Goal: Task Accomplishment & Management: Manage account settings

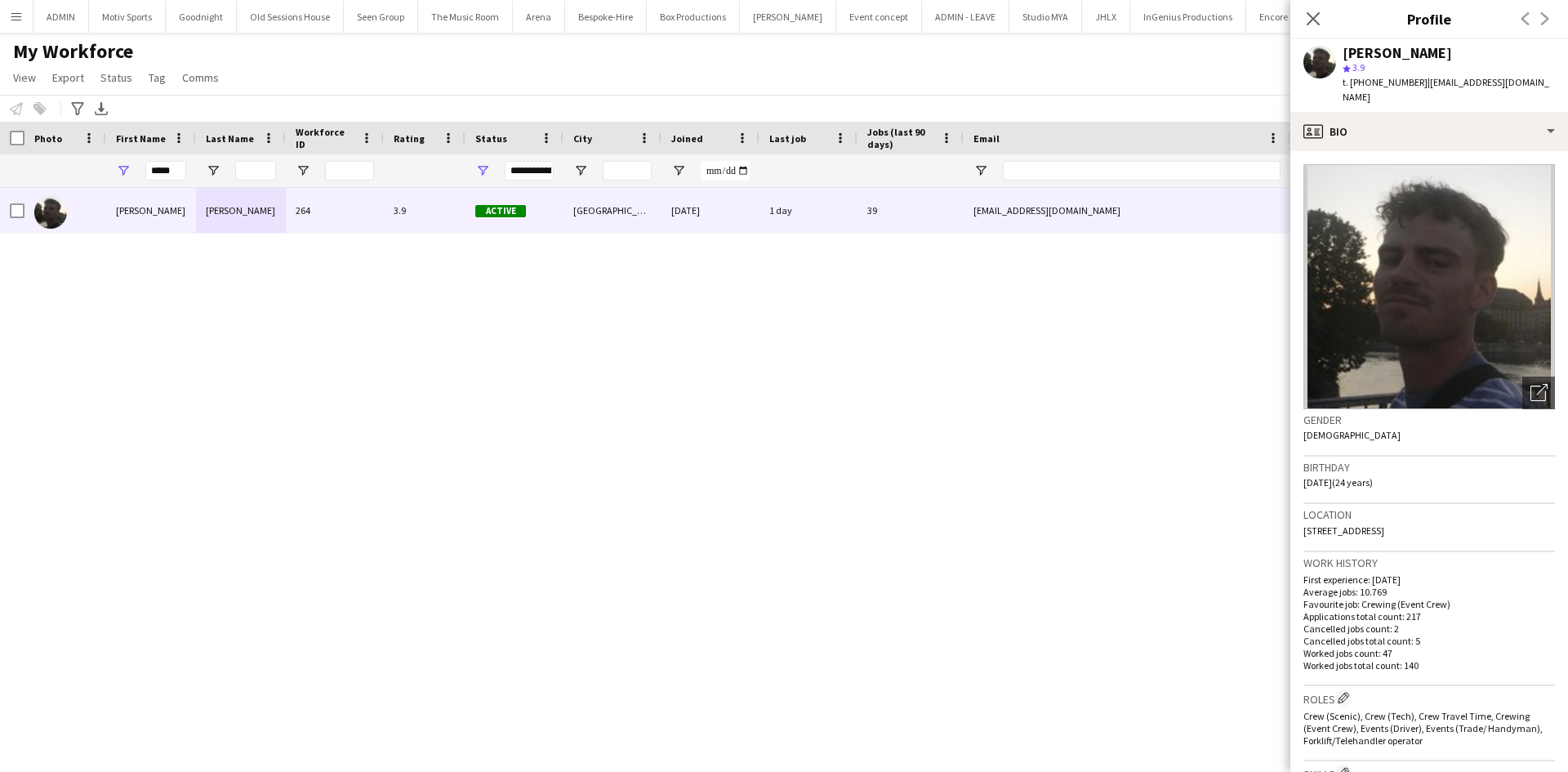
click at [170, 175] on input "*****" at bounding box center [166, 171] width 41 height 20
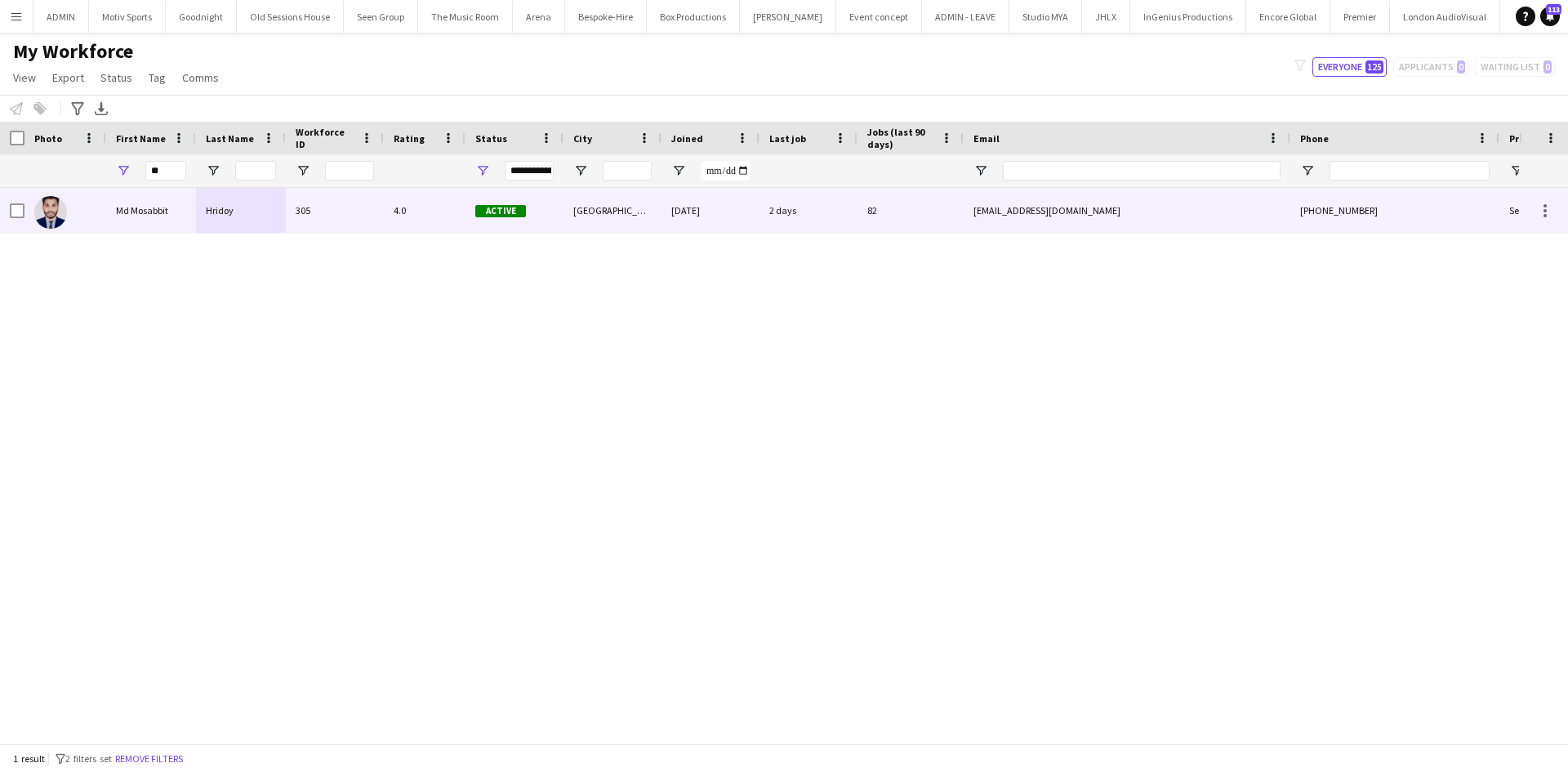
click at [176, 220] on div "Md Mosabbit" at bounding box center [151, 210] width 89 height 45
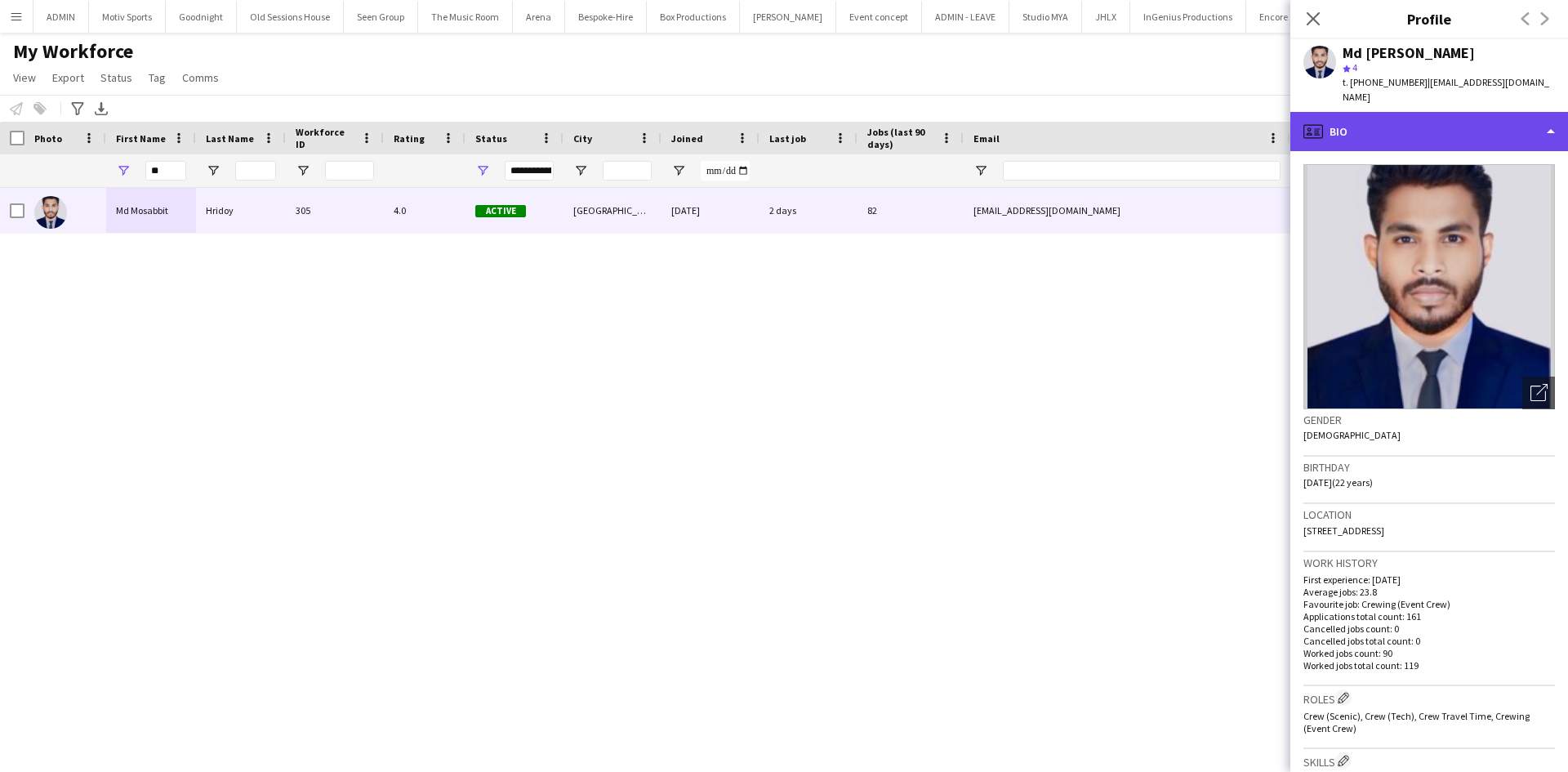
click at [1462, 112] on div "profile Bio" at bounding box center [1428, 131] width 277 height 39
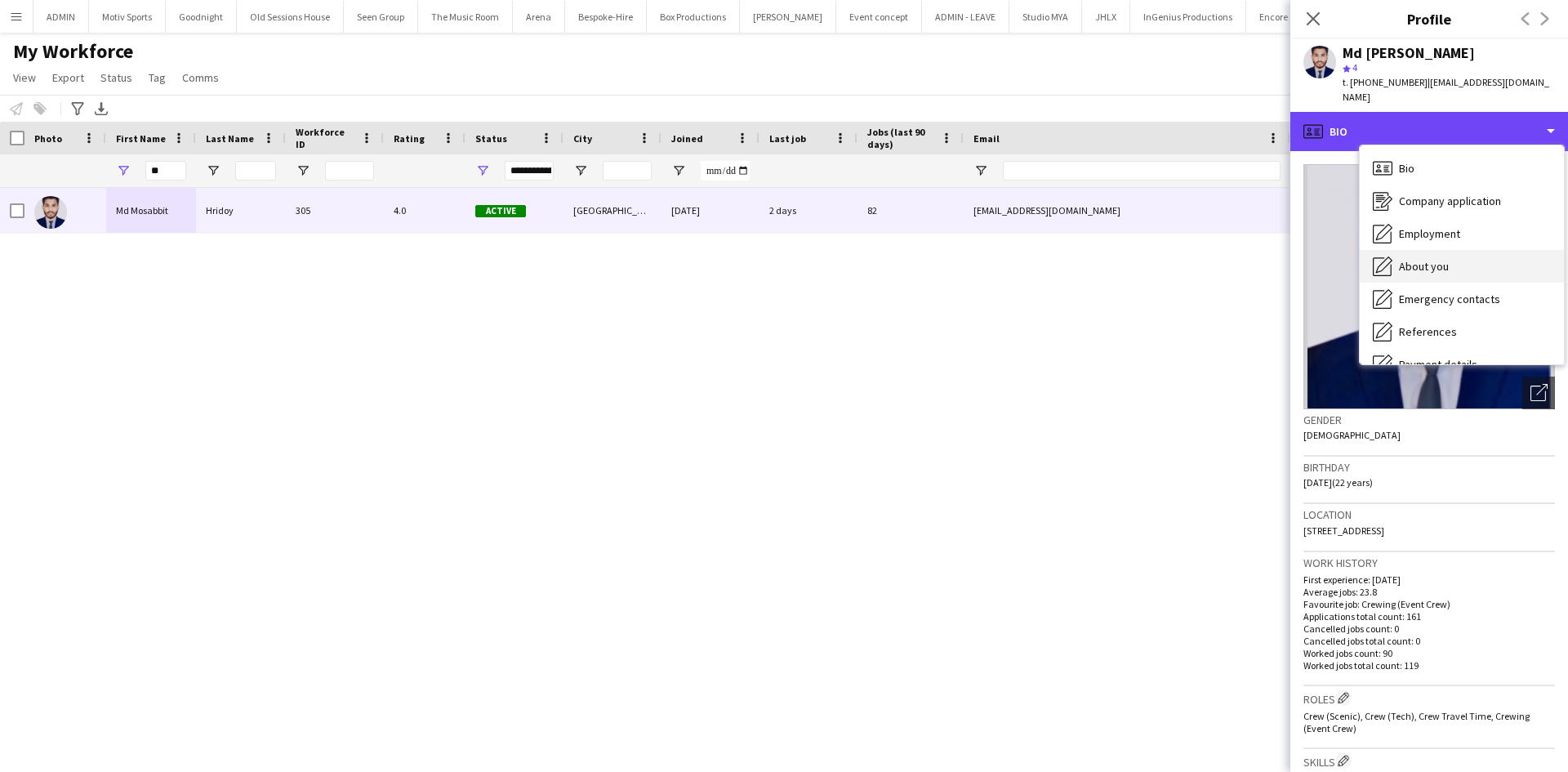
scroll to position [350, 0]
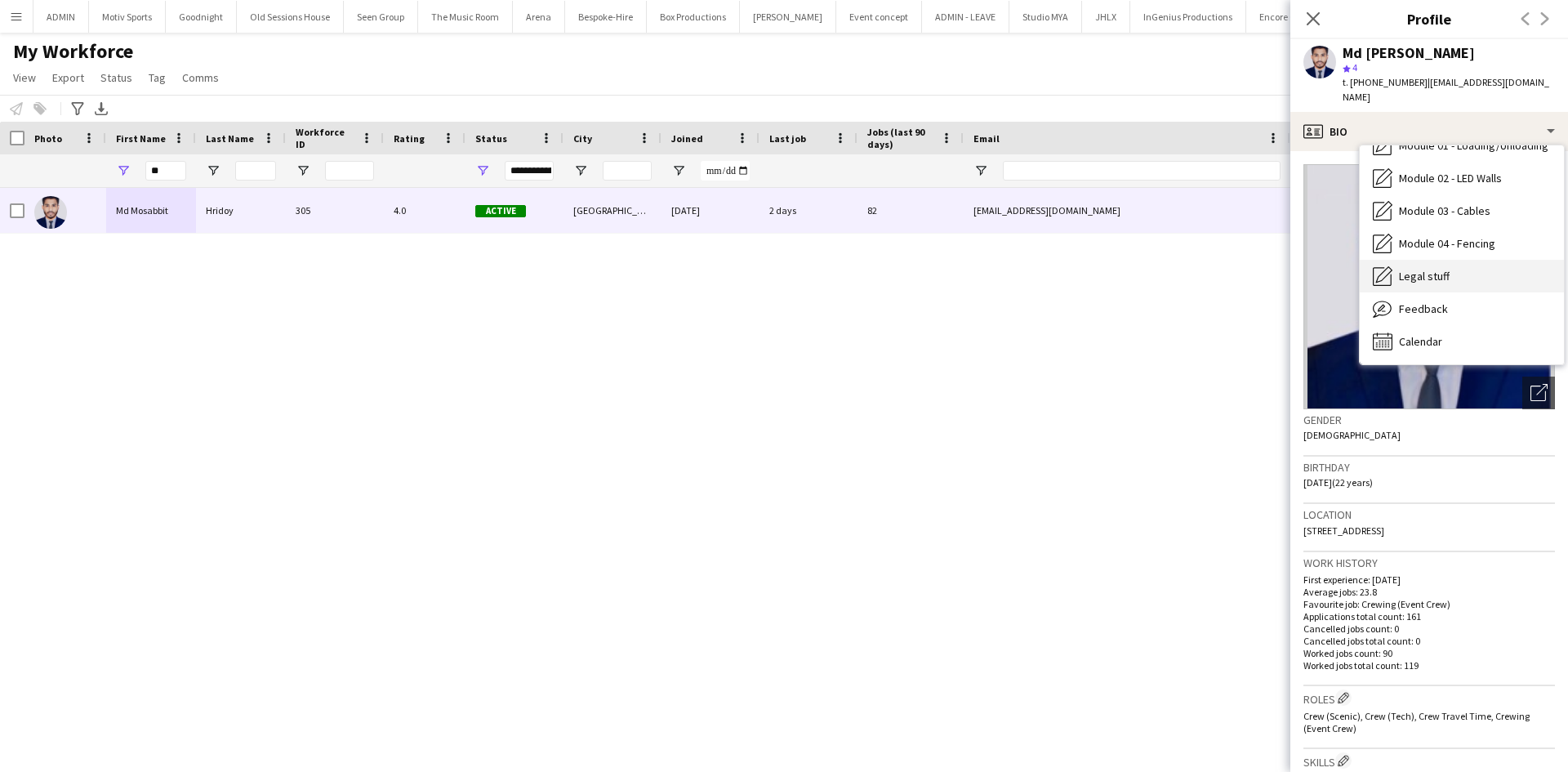
click at [1495, 267] on div "Legal stuff Legal stuff" at bounding box center [1462, 276] width 204 height 33
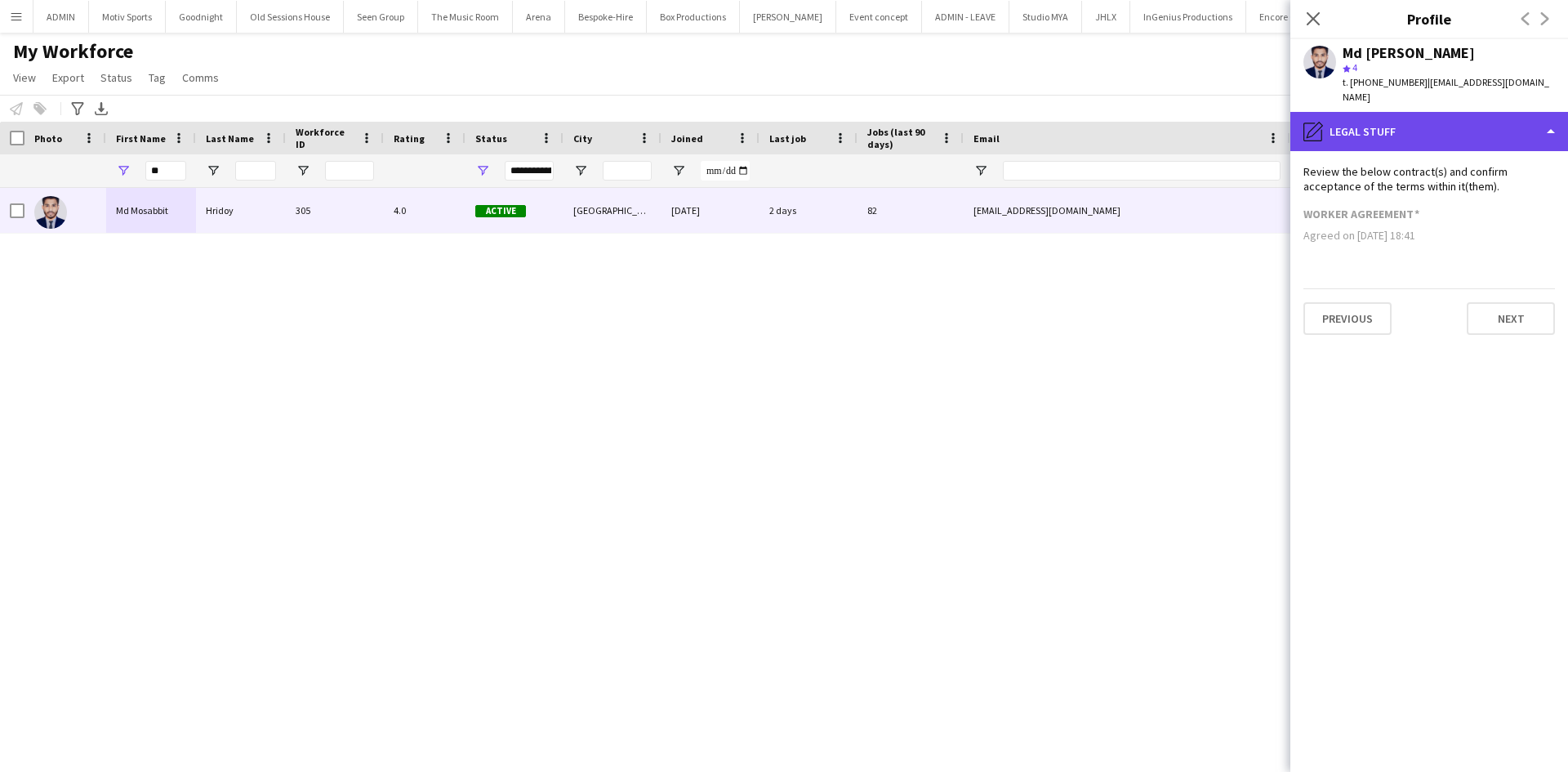
click at [1454, 112] on div "pencil4 Legal stuff" at bounding box center [1428, 131] width 277 height 39
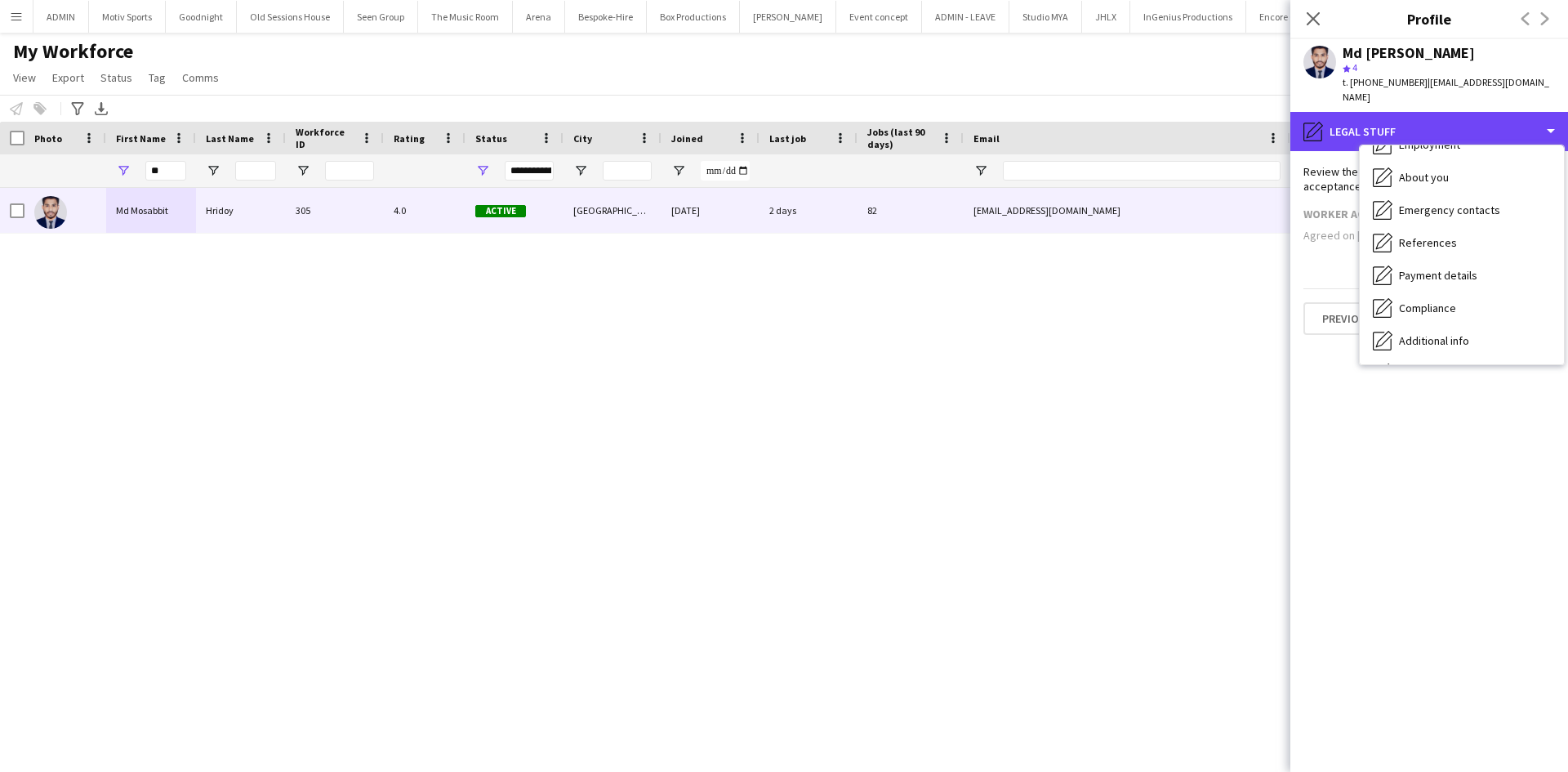
scroll to position [78, 0]
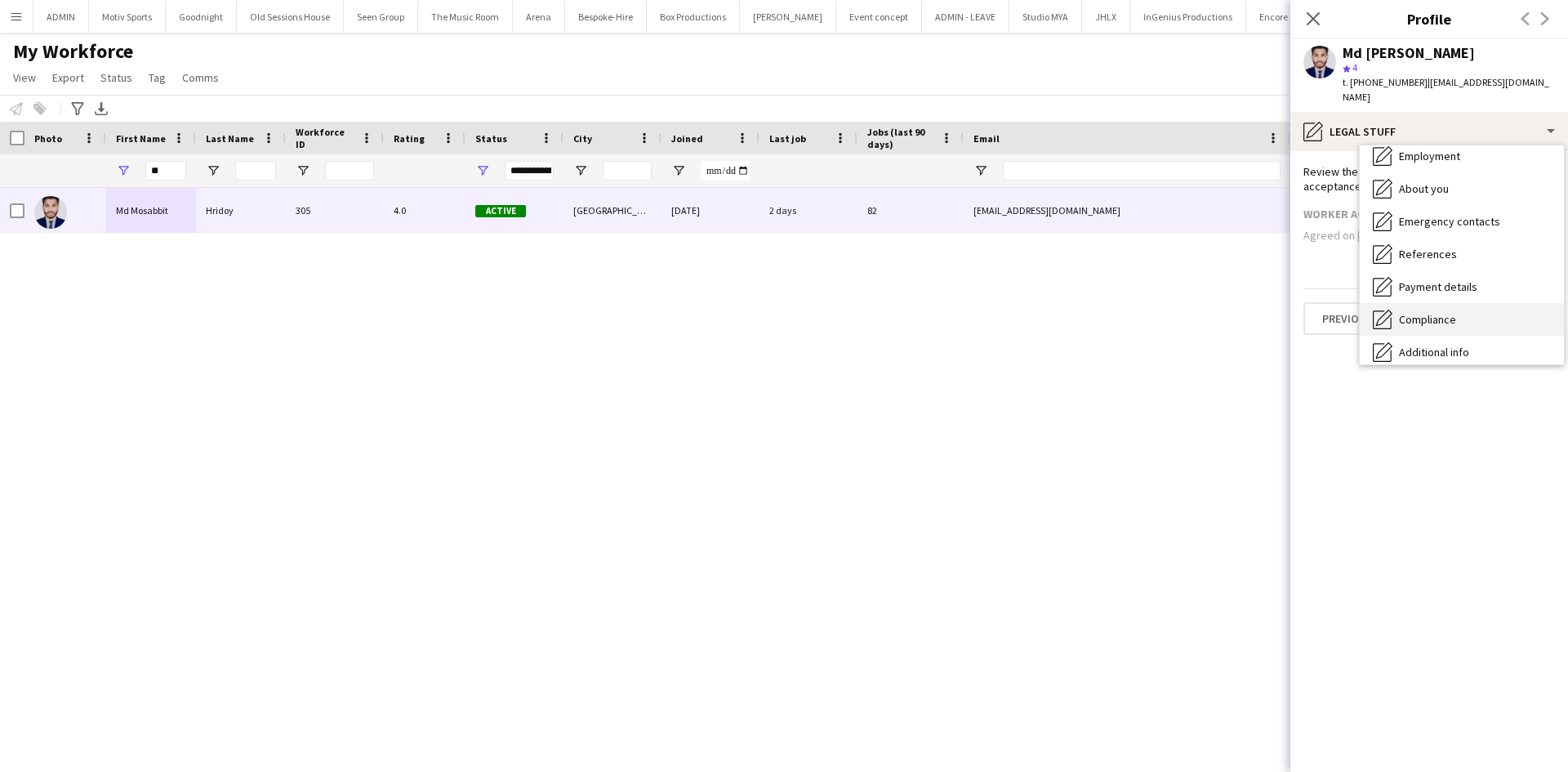
click at [1484, 303] on div "Compliance Compliance" at bounding box center [1462, 319] width 204 height 33
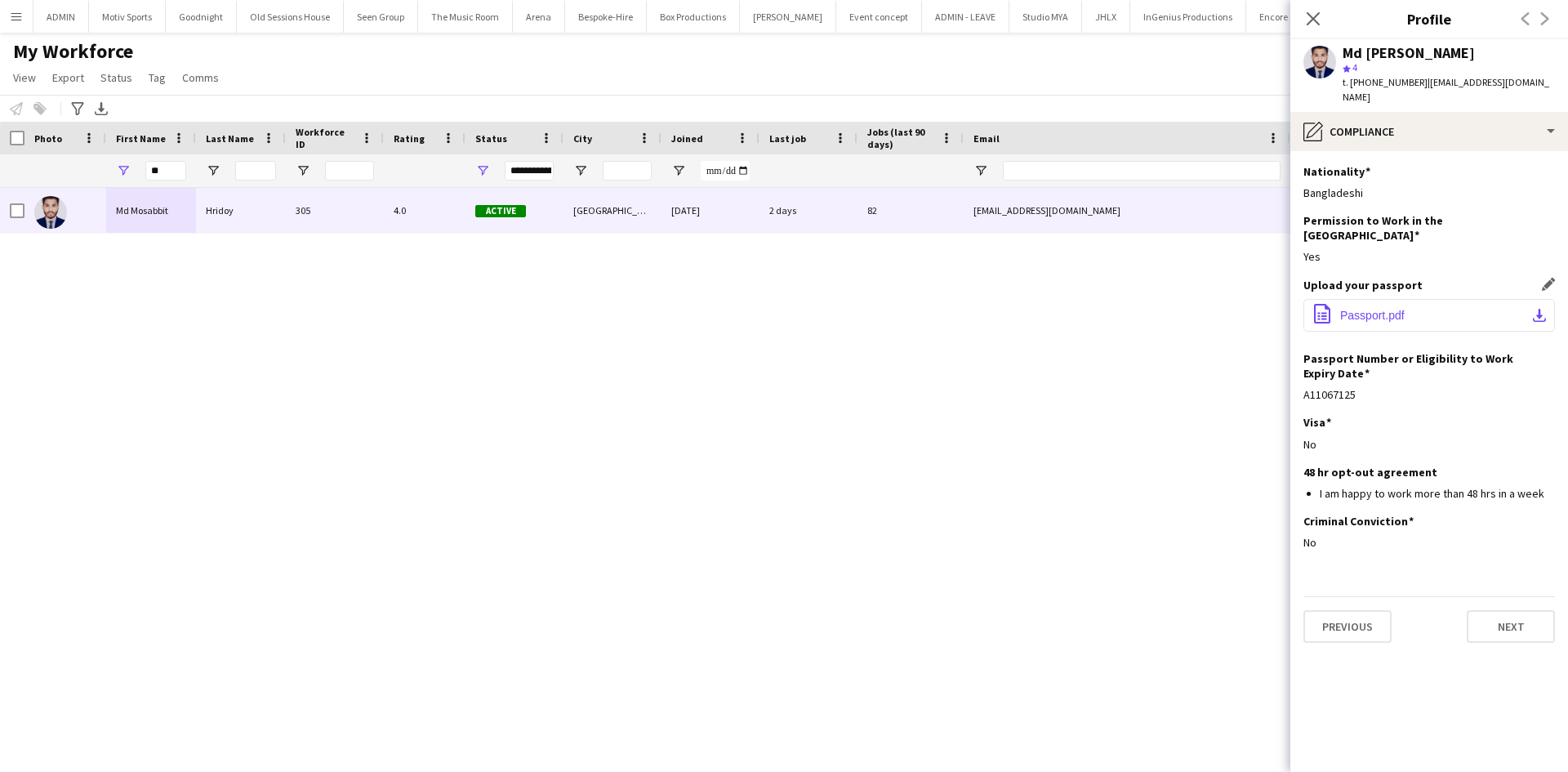
click at [1370, 309] on span "Passport.pdf" at bounding box center [1372, 315] width 64 height 13
click at [168, 170] on input "**" at bounding box center [166, 171] width 41 height 20
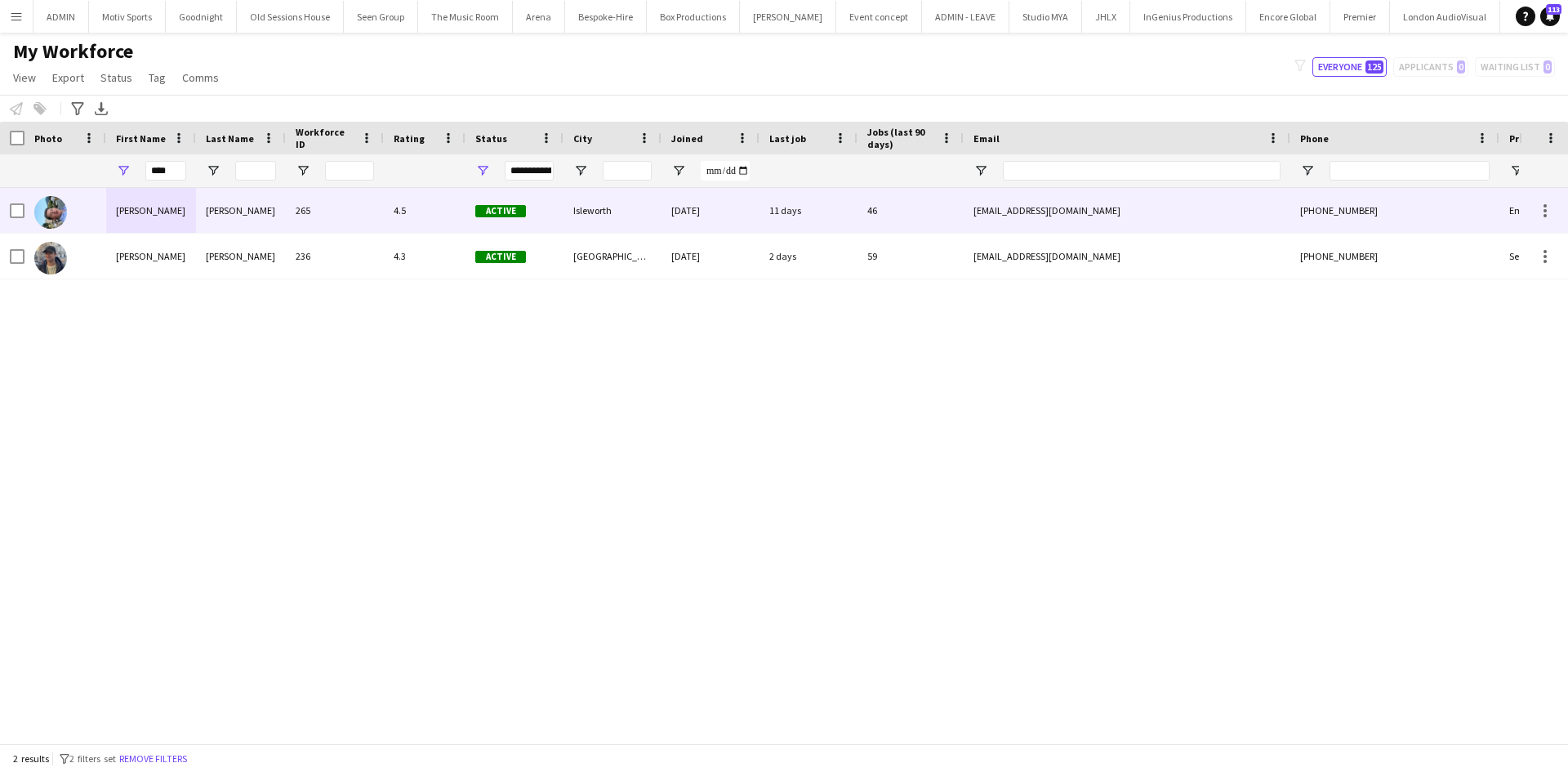
click at [232, 209] on div "Kinsella" at bounding box center [241, 210] width 89 height 45
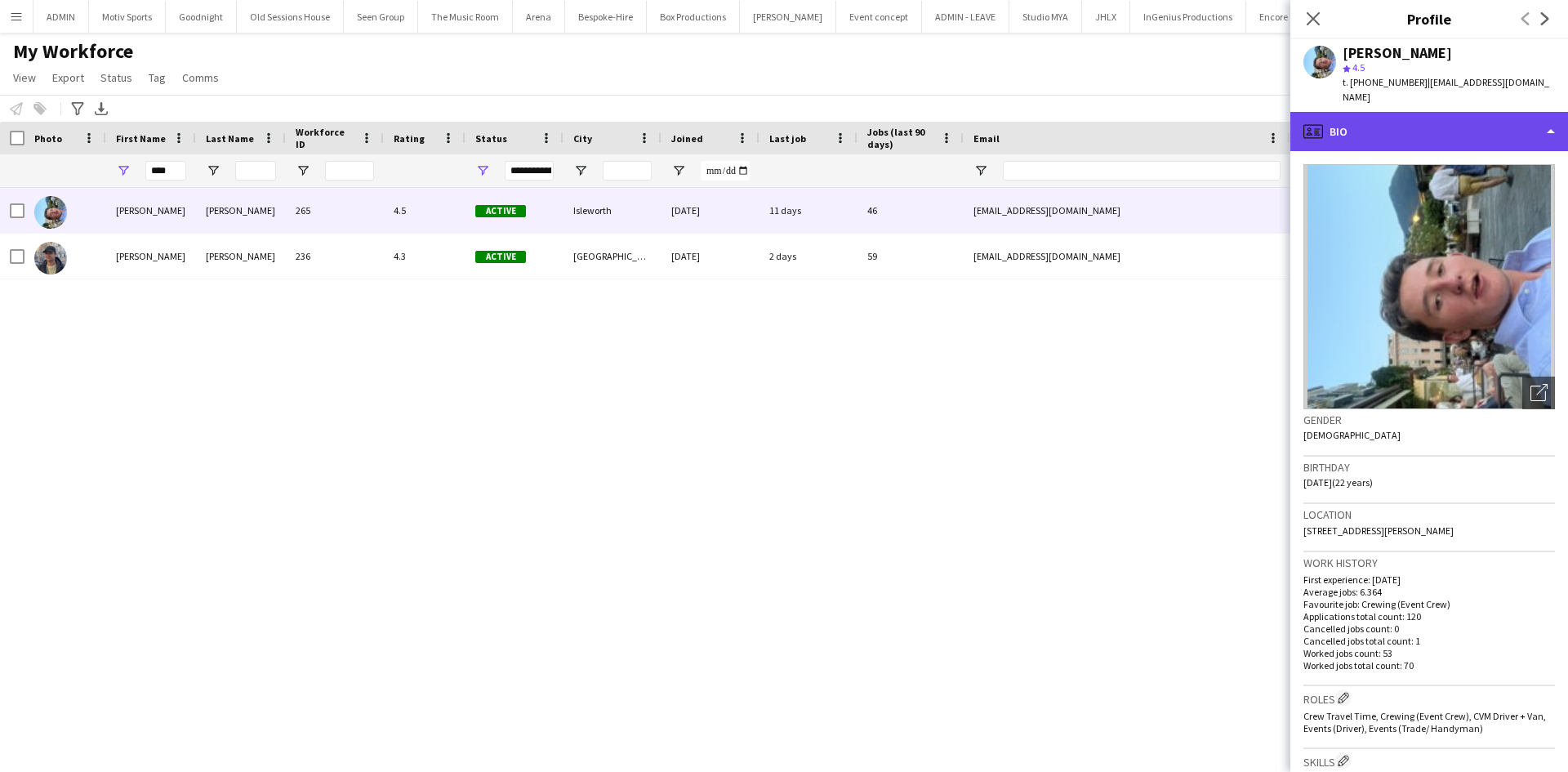
click at [1443, 119] on div "profile Bio" at bounding box center [1428, 131] width 277 height 39
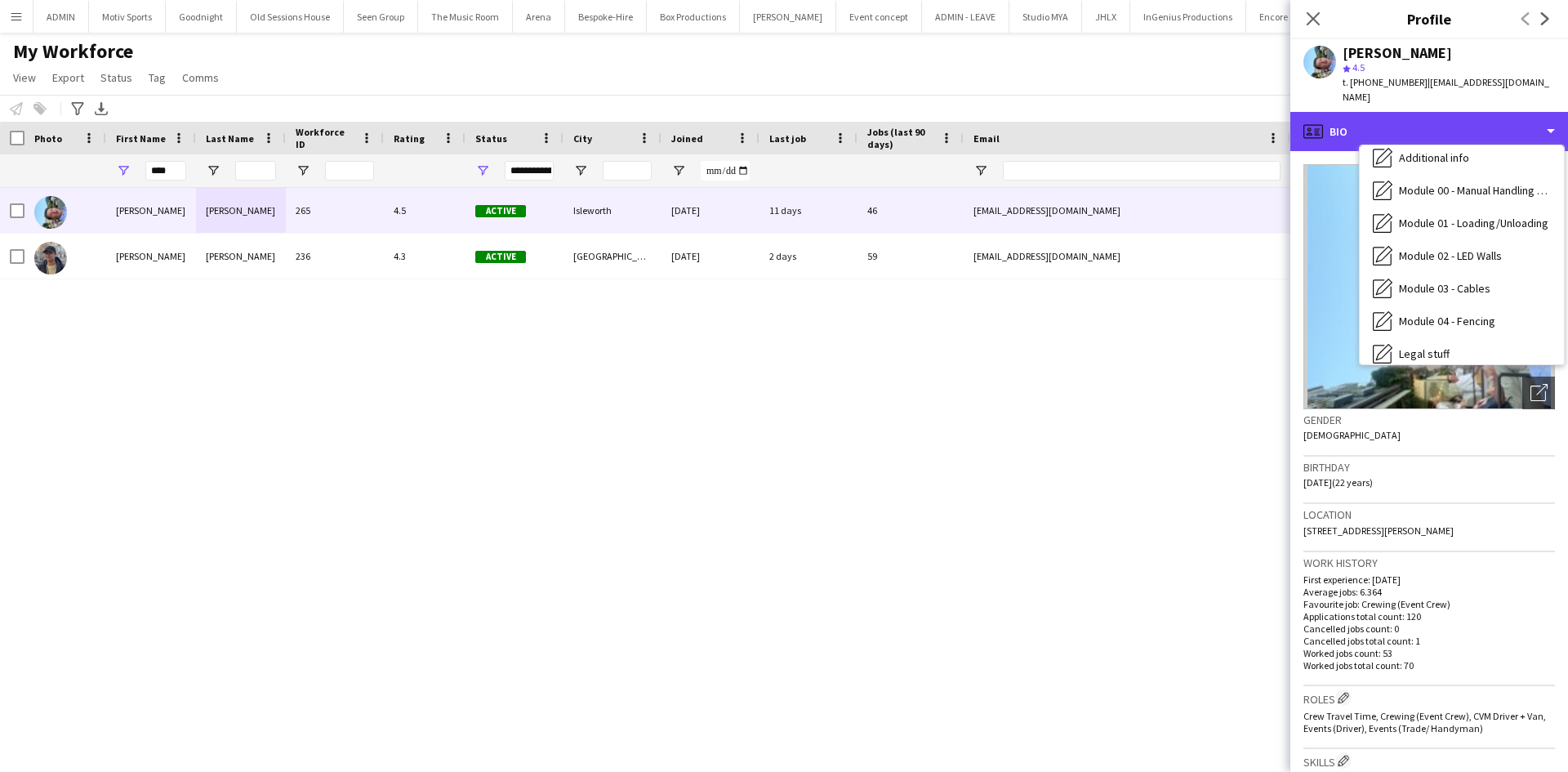
scroll to position [0, 0]
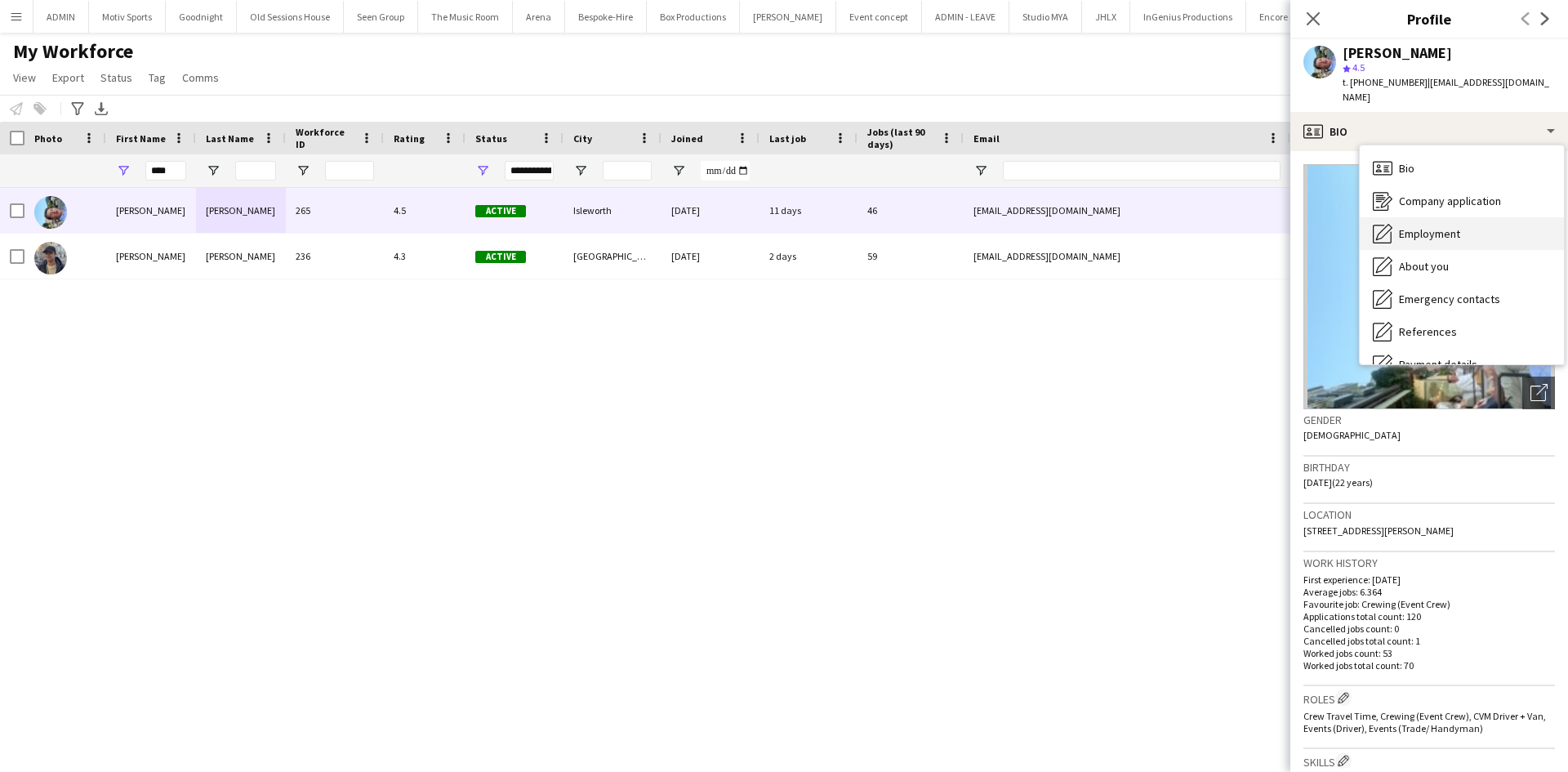
click at [1471, 217] on div "Employment Employment" at bounding box center [1462, 233] width 204 height 33
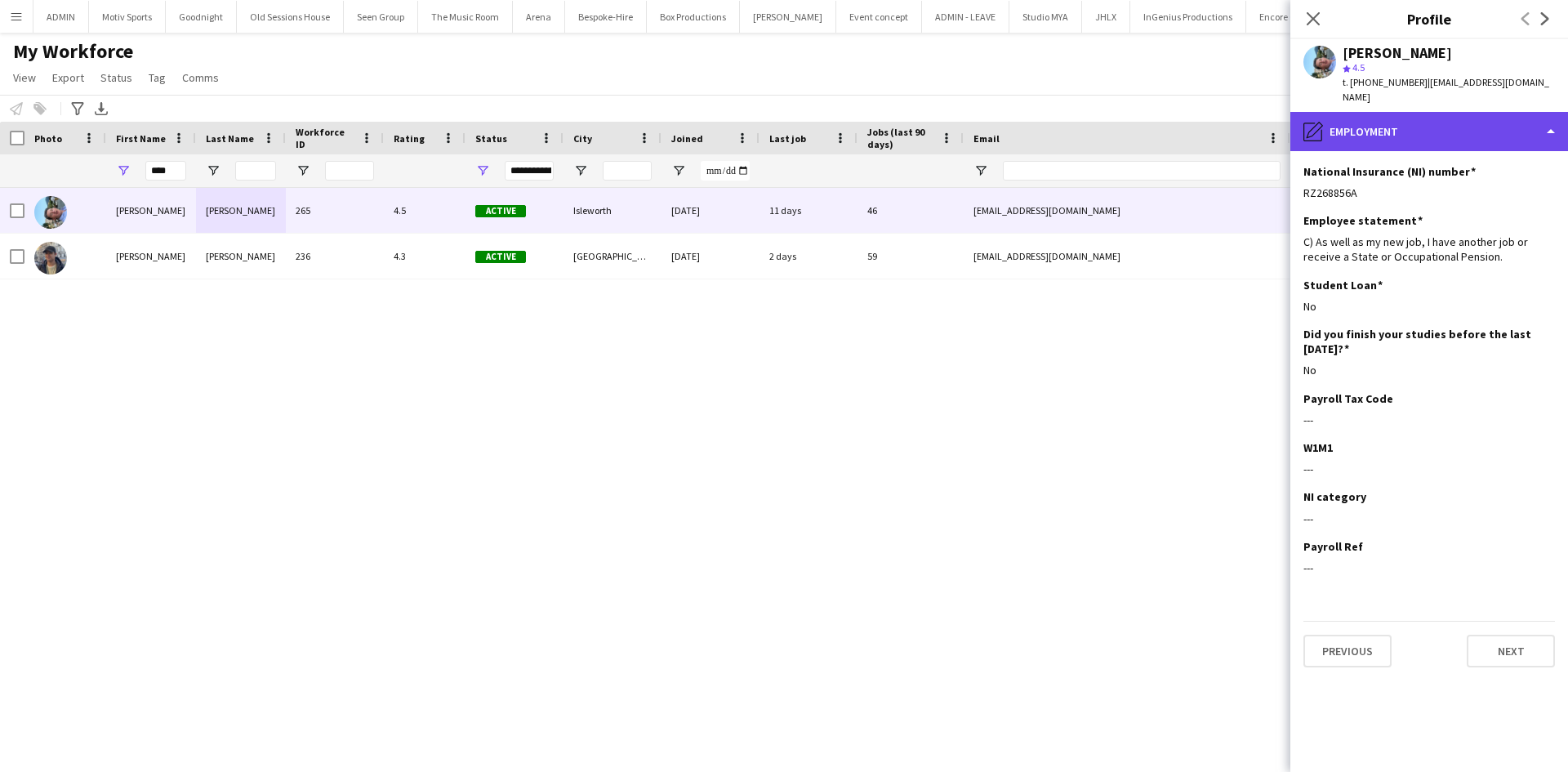
click at [1471, 112] on div "pencil4 Employment" at bounding box center [1428, 131] width 277 height 39
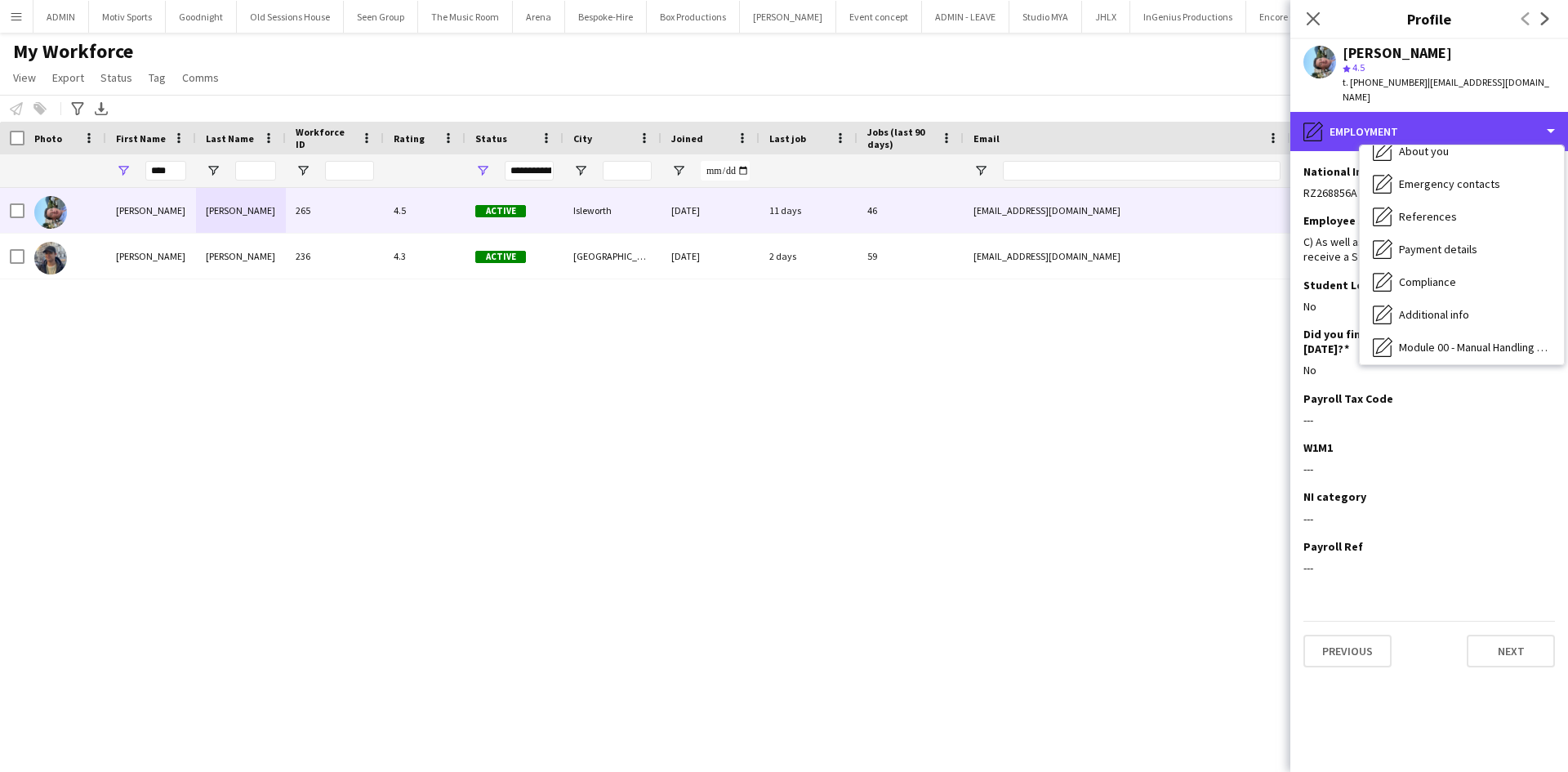
scroll to position [120, 0]
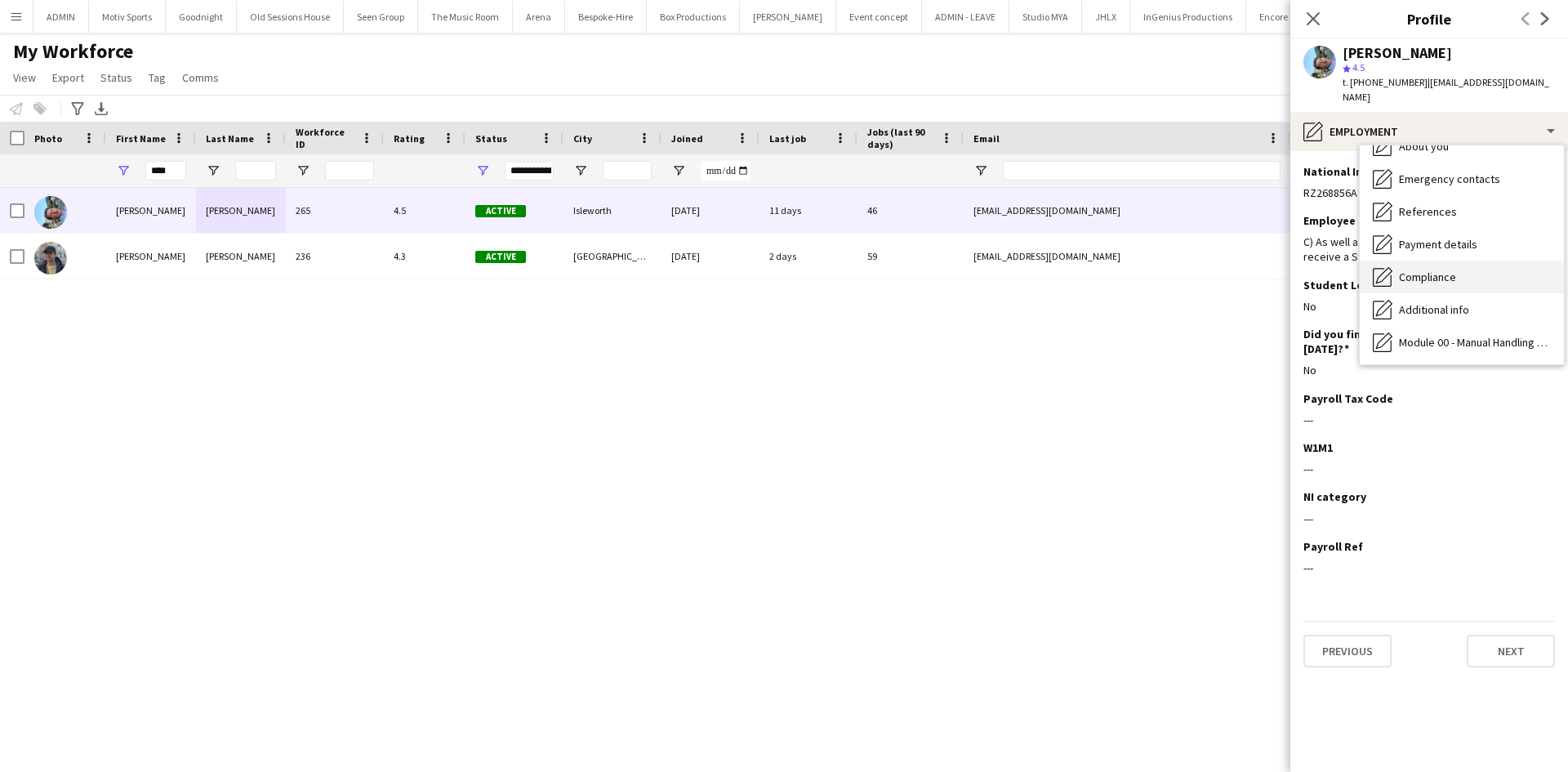
click at [1459, 260] on div "Compliance Compliance" at bounding box center [1462, 276] width 204 height 33
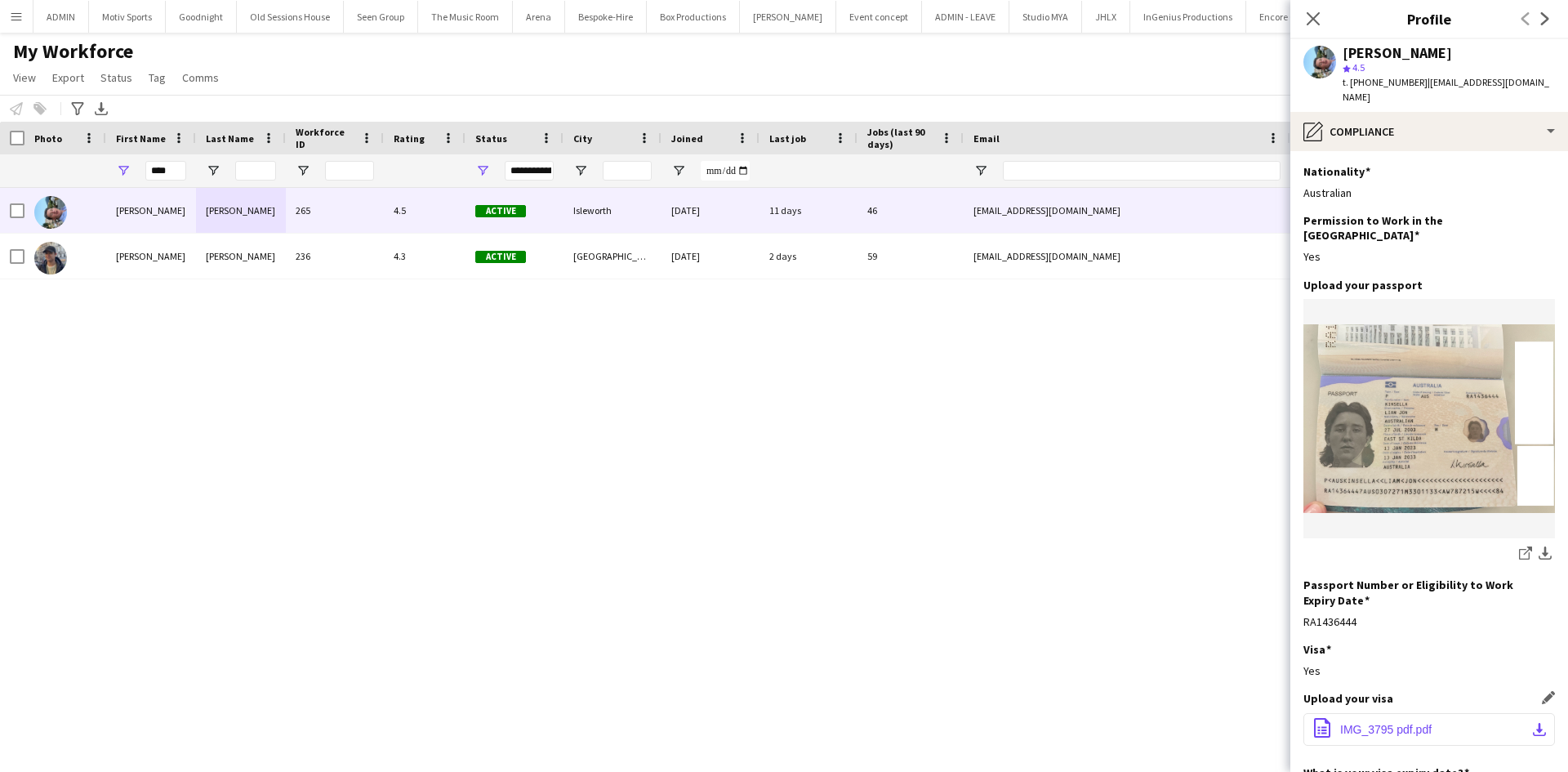
click at [1409, 723] on span "IMG_3795 pdf.pdf" at bounding box center [1386, 729] width 91 height 13
click at [1533, 723] on app-icon "download-bottom" at bounding box center [1539, 729] width 13 height 13
click at [1419, 723] on span "IMG_3795 pdf.pdf" at bounding box center [1386, 729] width 91 height 13
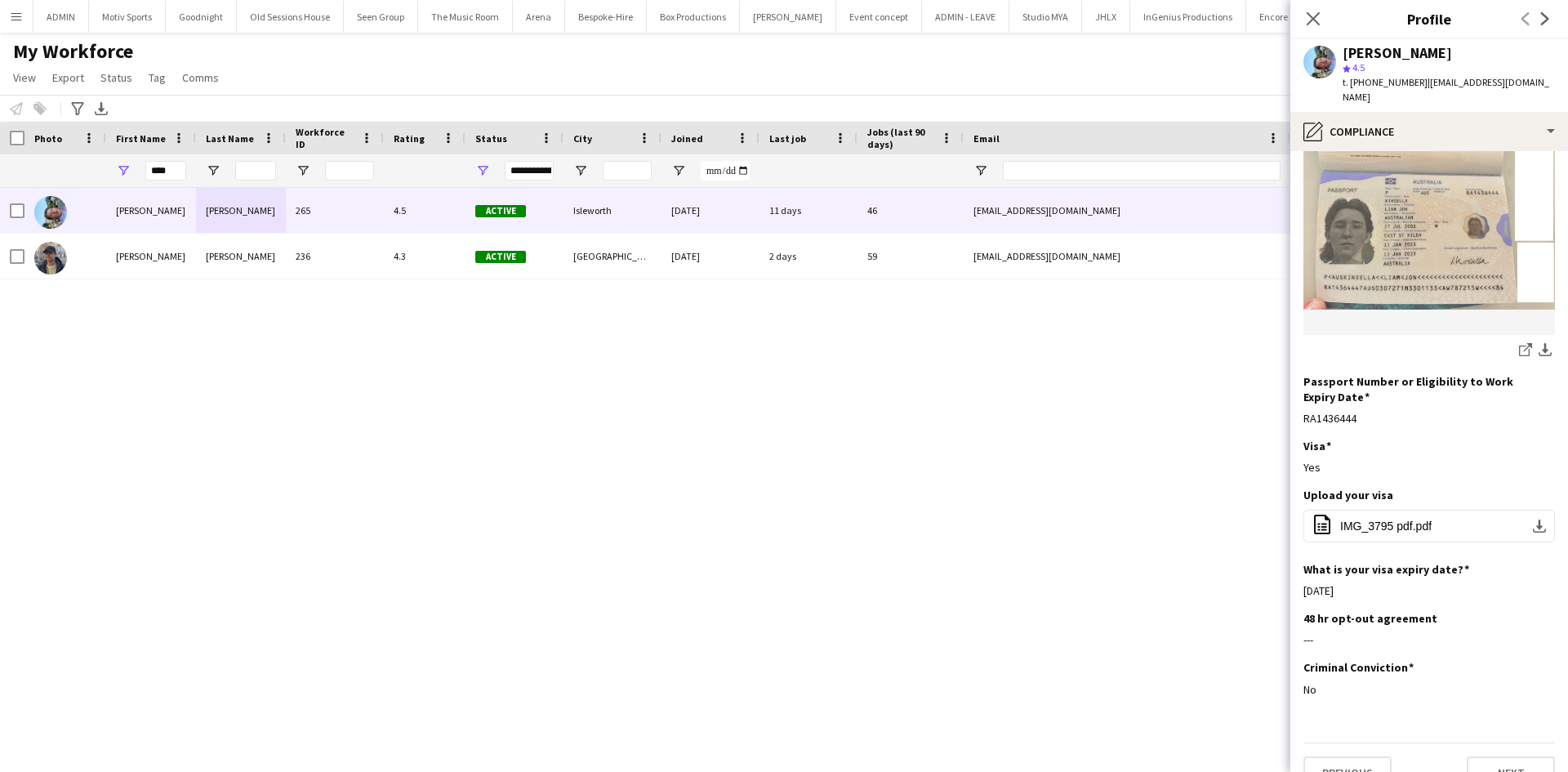
click at [690, 480] on div "Liam Kinsella 265 4.5 Active Isleworth 25-10-2024 11 days 46 liamkinsella2003@i…" at bounding box center [759, 459] width 1519 height 543
click at [174, 165] on input "****" at bounding box center [166, 171] width 41 height 20
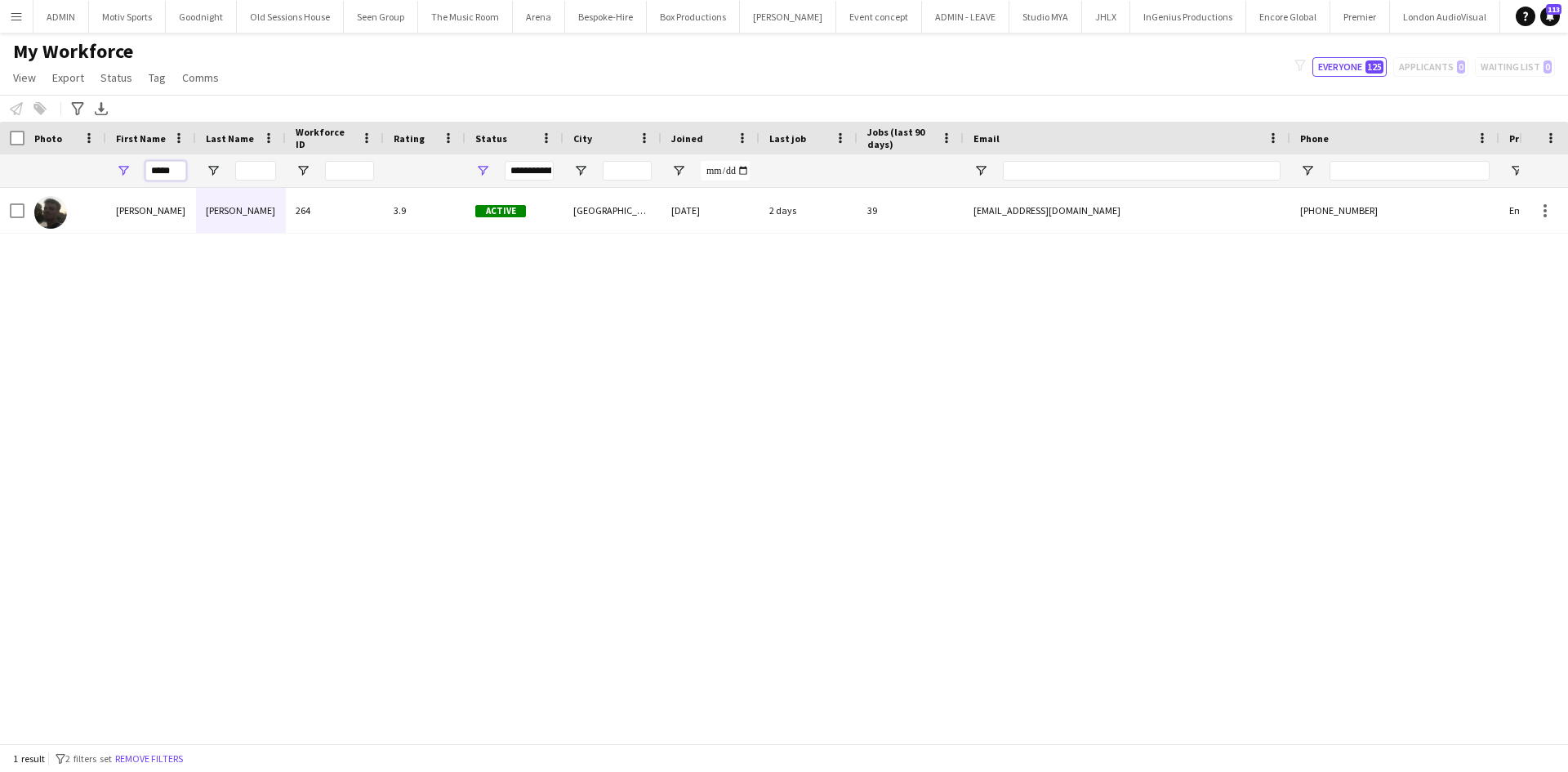
type input "*****"
click at [285, 221] on div "Applin" at bounding box center [241, 210] width 89 height 45
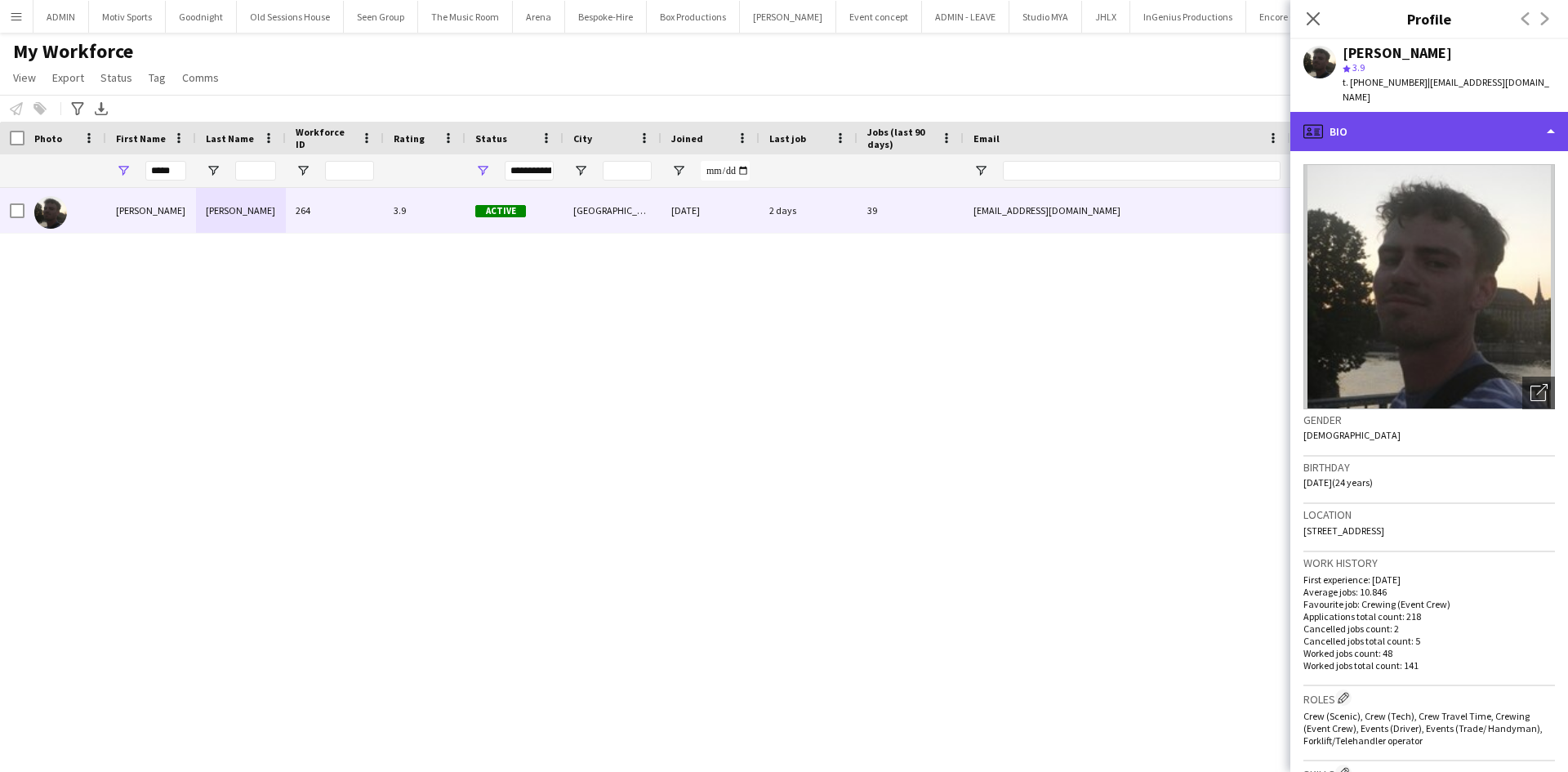
click at [1466, 112] on div "profile Bio" at bounding box center [1428, 131] width 277 height 39
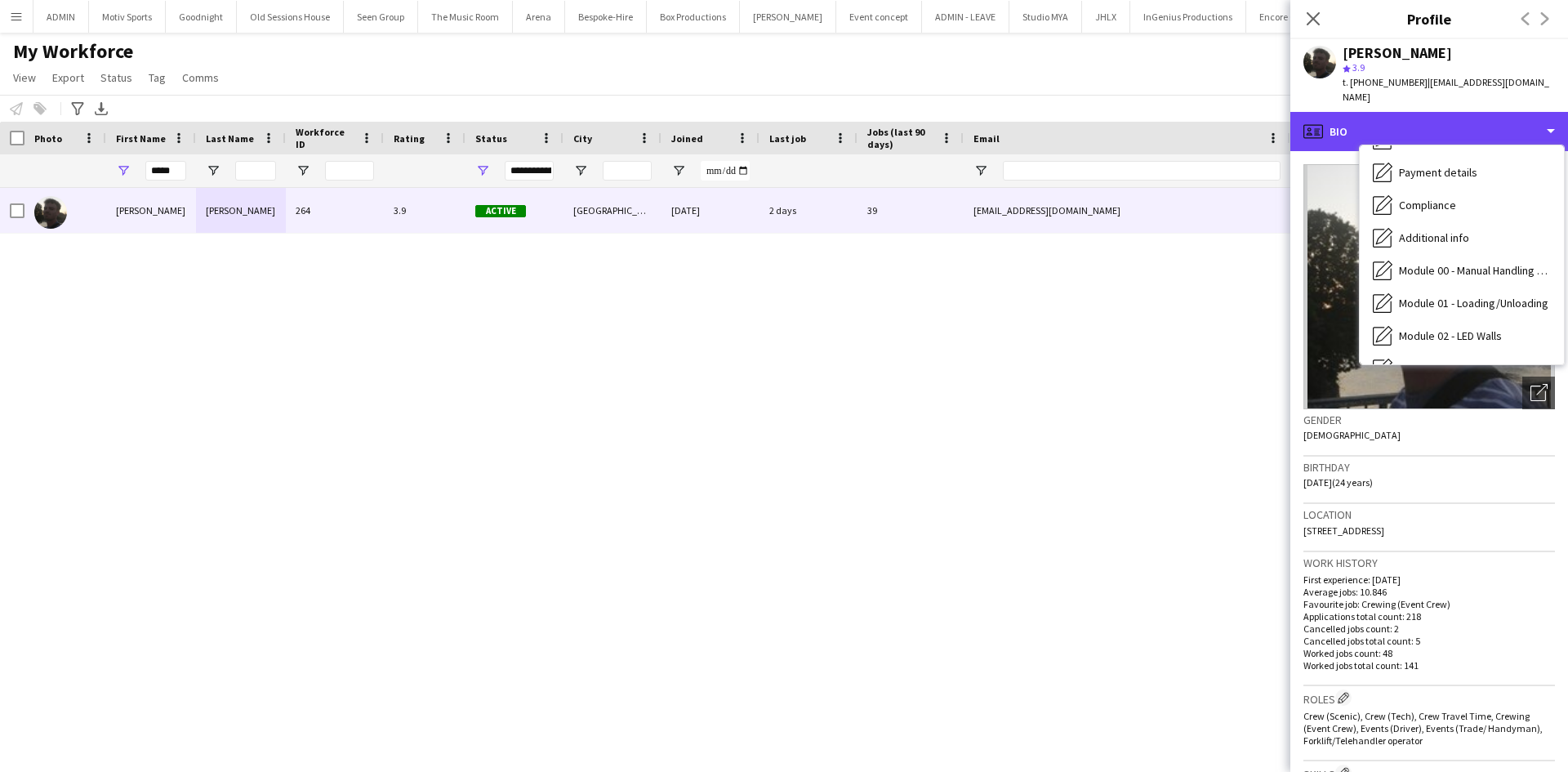
scroll to position [170, 0]
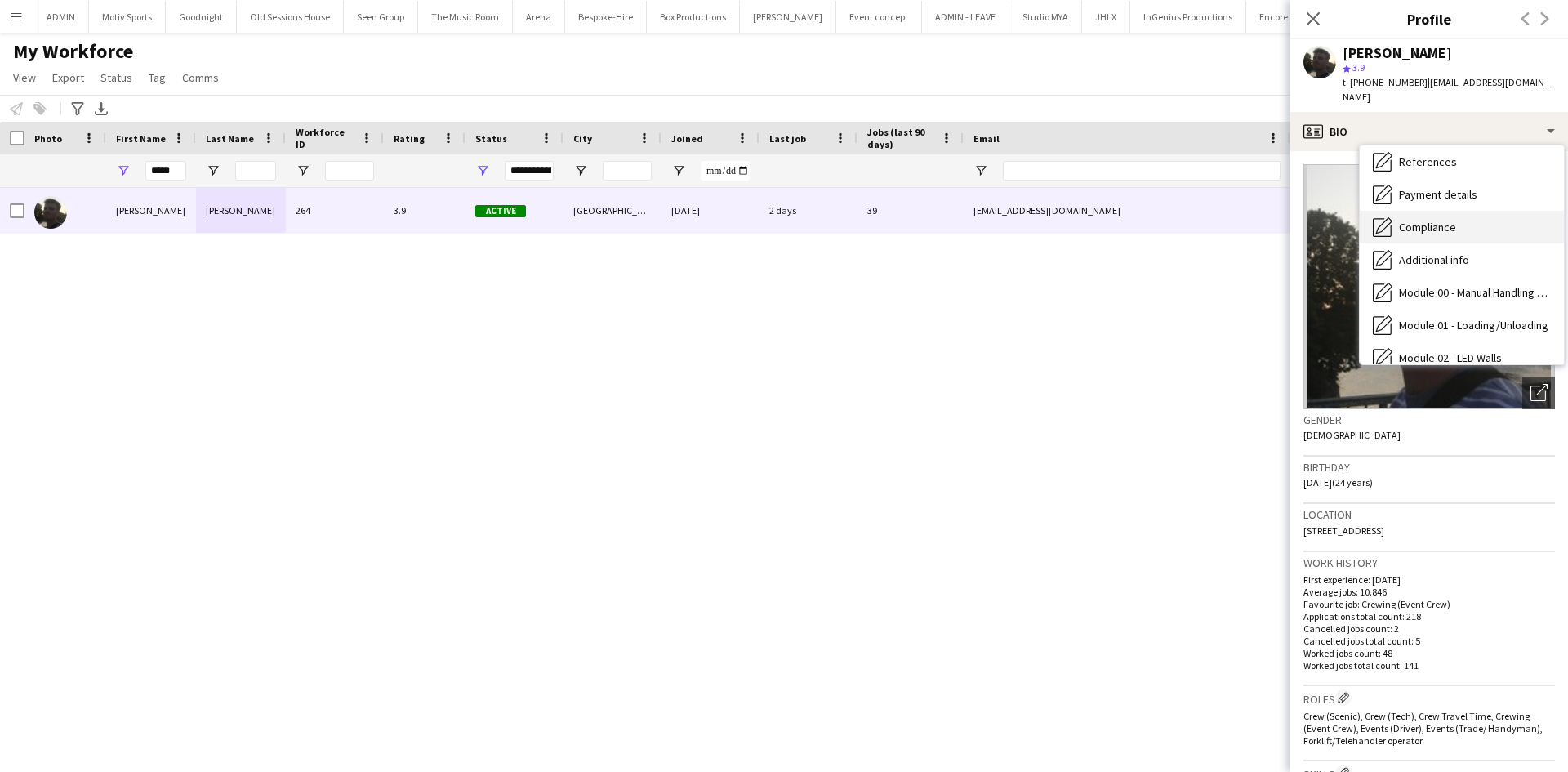
click at [1445, 220] on div "Compliance Compliance" at bounding box center [1462, 227] width 204 height 33
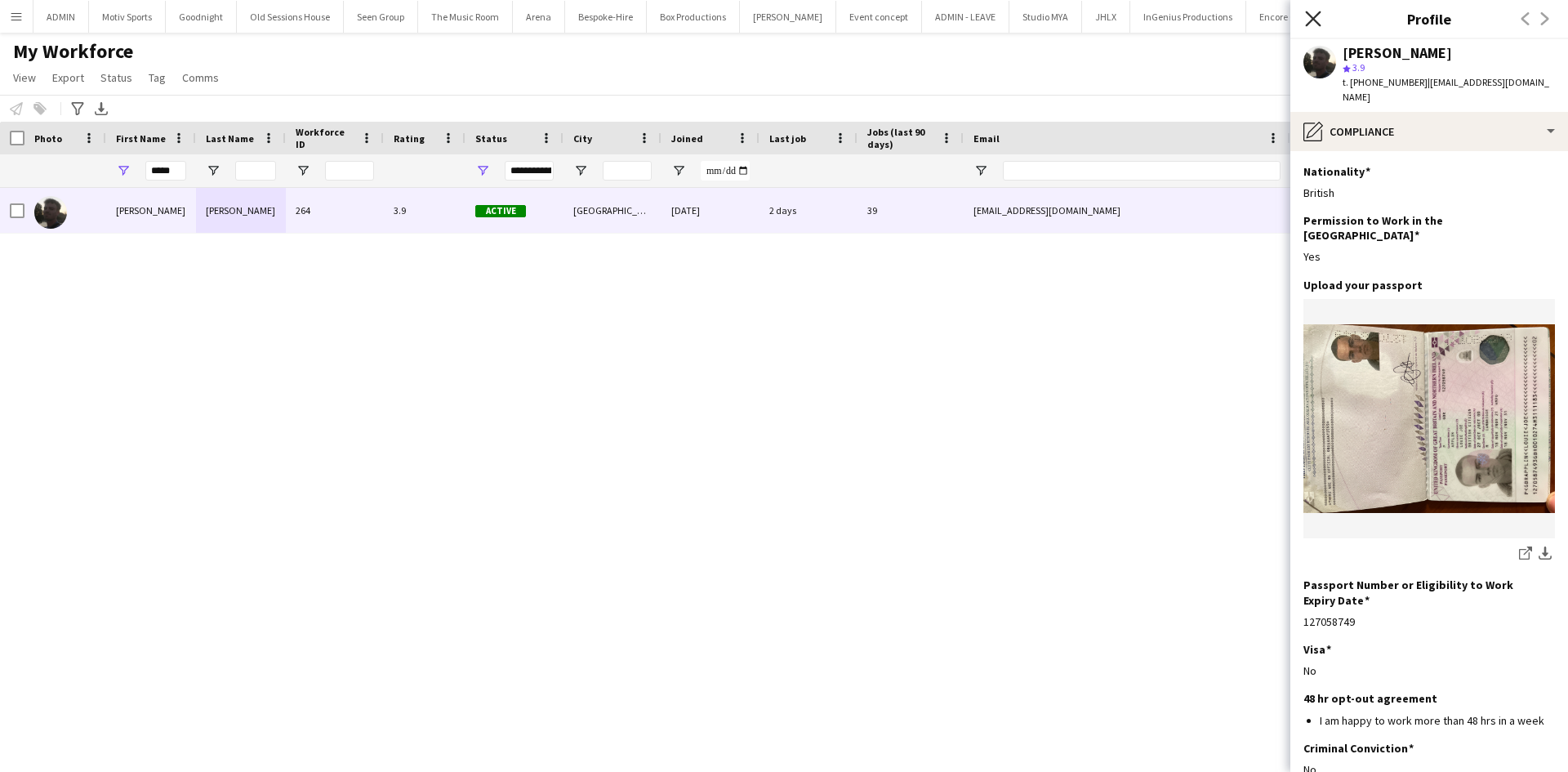
click at [1309, 14] on icon at bounding box center [1312, 18] width 15 height 15
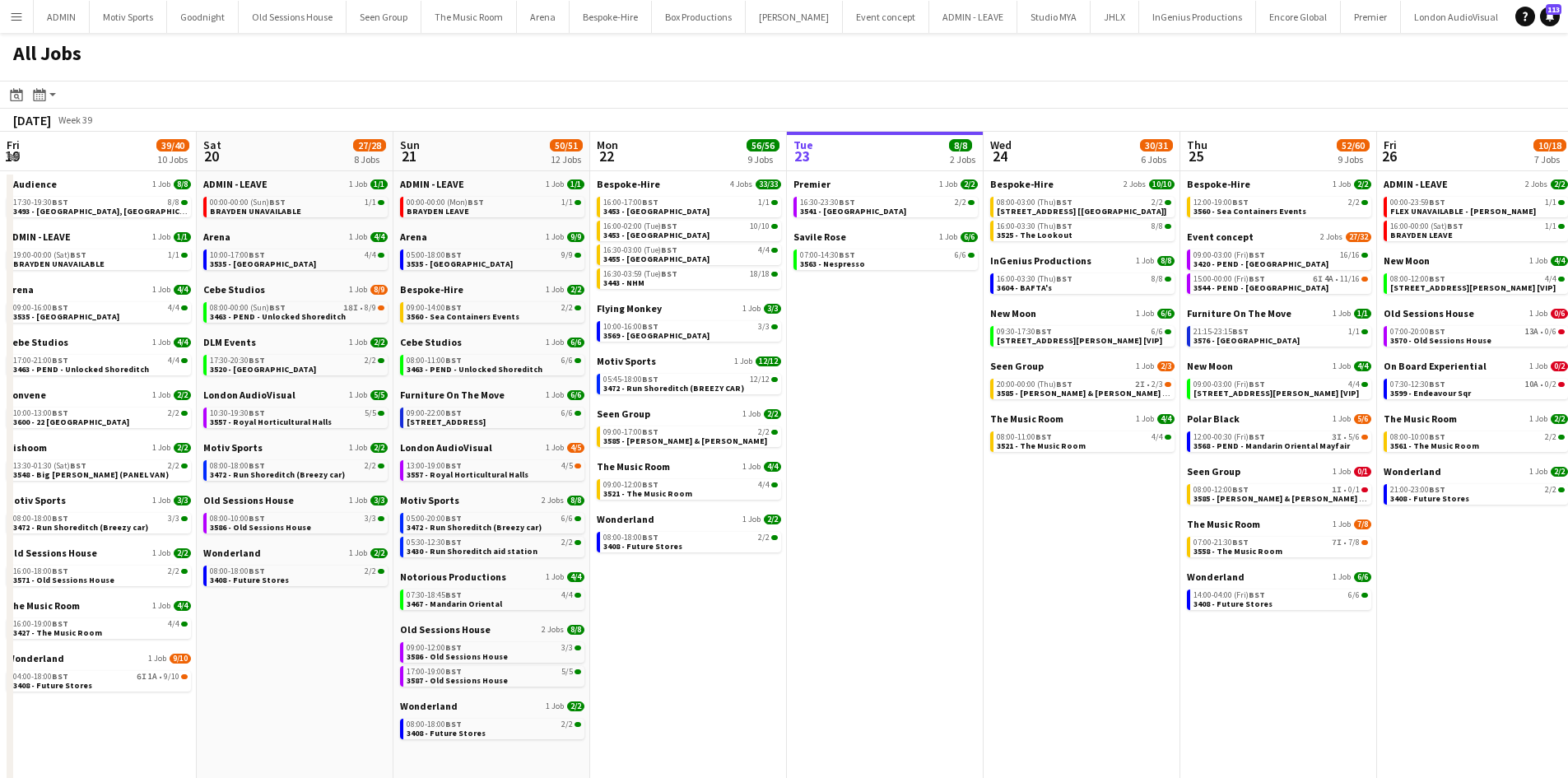
scroll to position [0, 832]
